Goal: Information Seeking & Learning: Learn about a topic

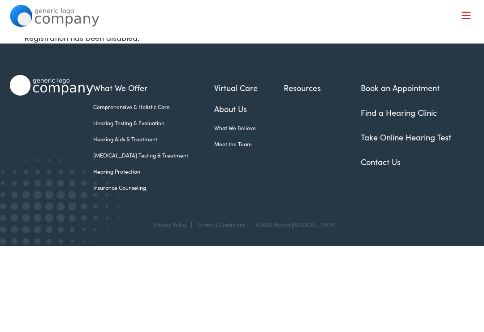
click at [129, 142] on link "Hearing Aids & Treatment" at bounding box center [153, 139] width 121 height 8
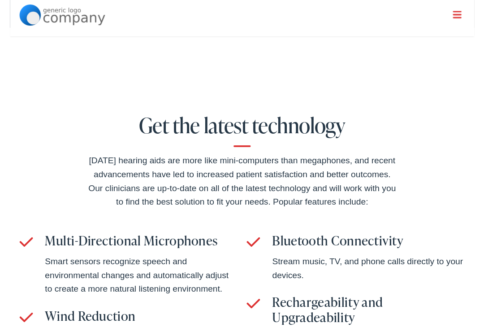
scroll to position [1690, 0]
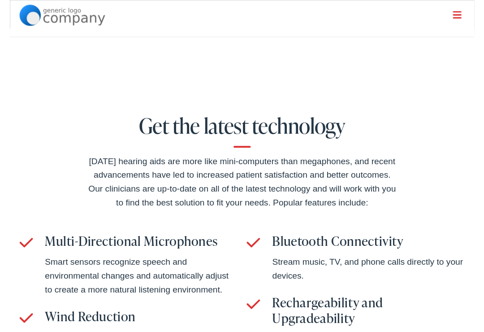
click at [476, 247] on div "Get the latest technology [DATE] hearing aids are more like mini-computers than…" at bounding box center [242, 260] width 484 height 344
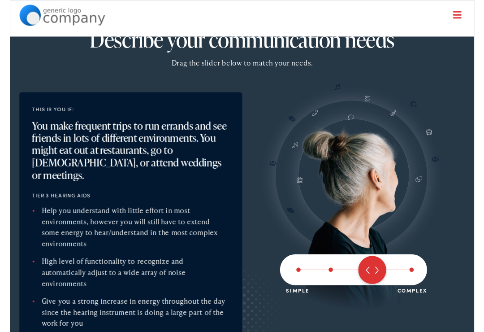
scroll to position [812, 0]
